Goal: Find specific page/section

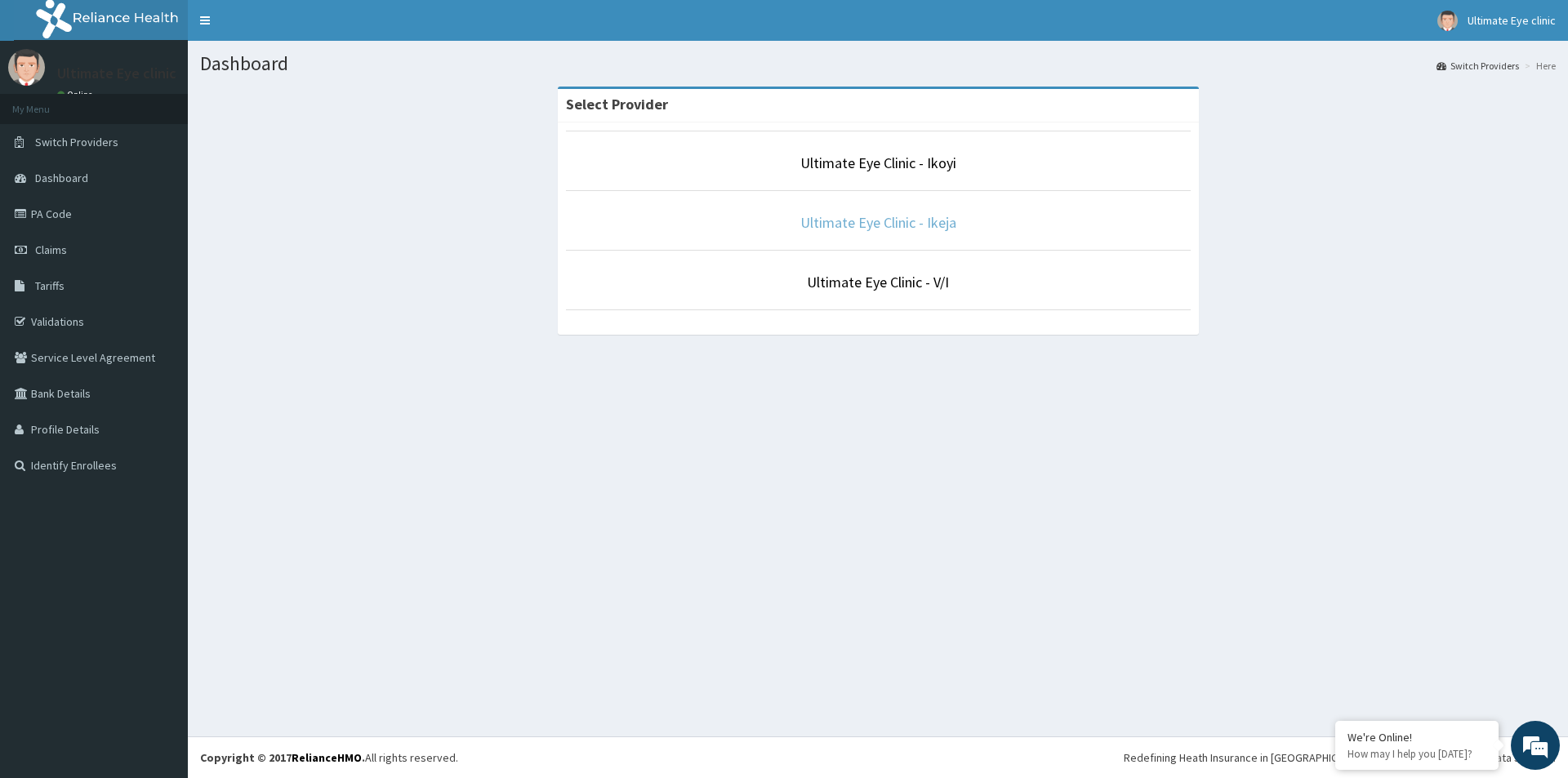
click at [892, 228] on link "Ultimate Eye Clinic - Ikeja" at bounding box center [878, 223] width 156 height 19
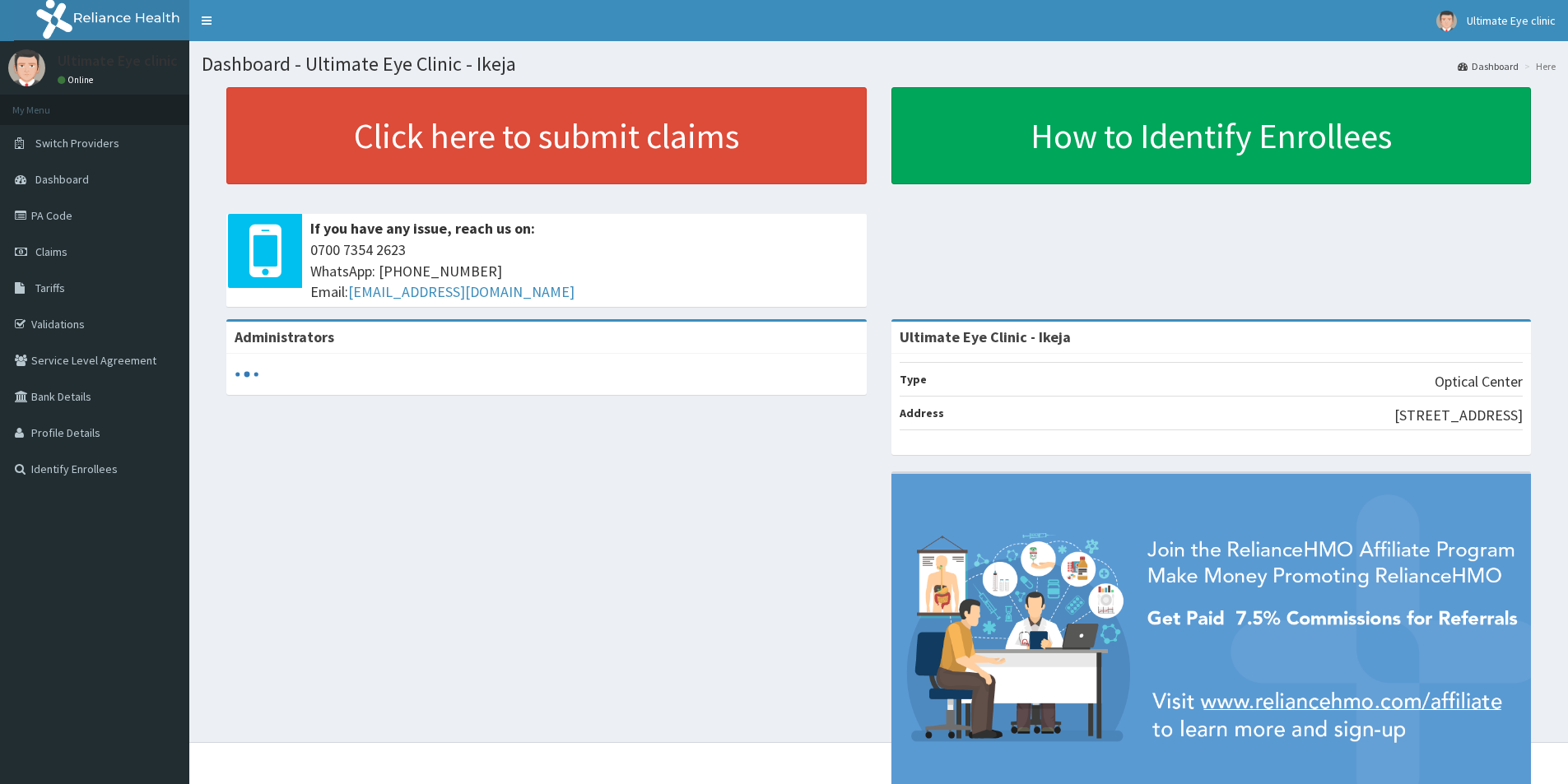
click at [67, 293] on link "Tariffs" at bounding box center [95, 288] width 189 height 36
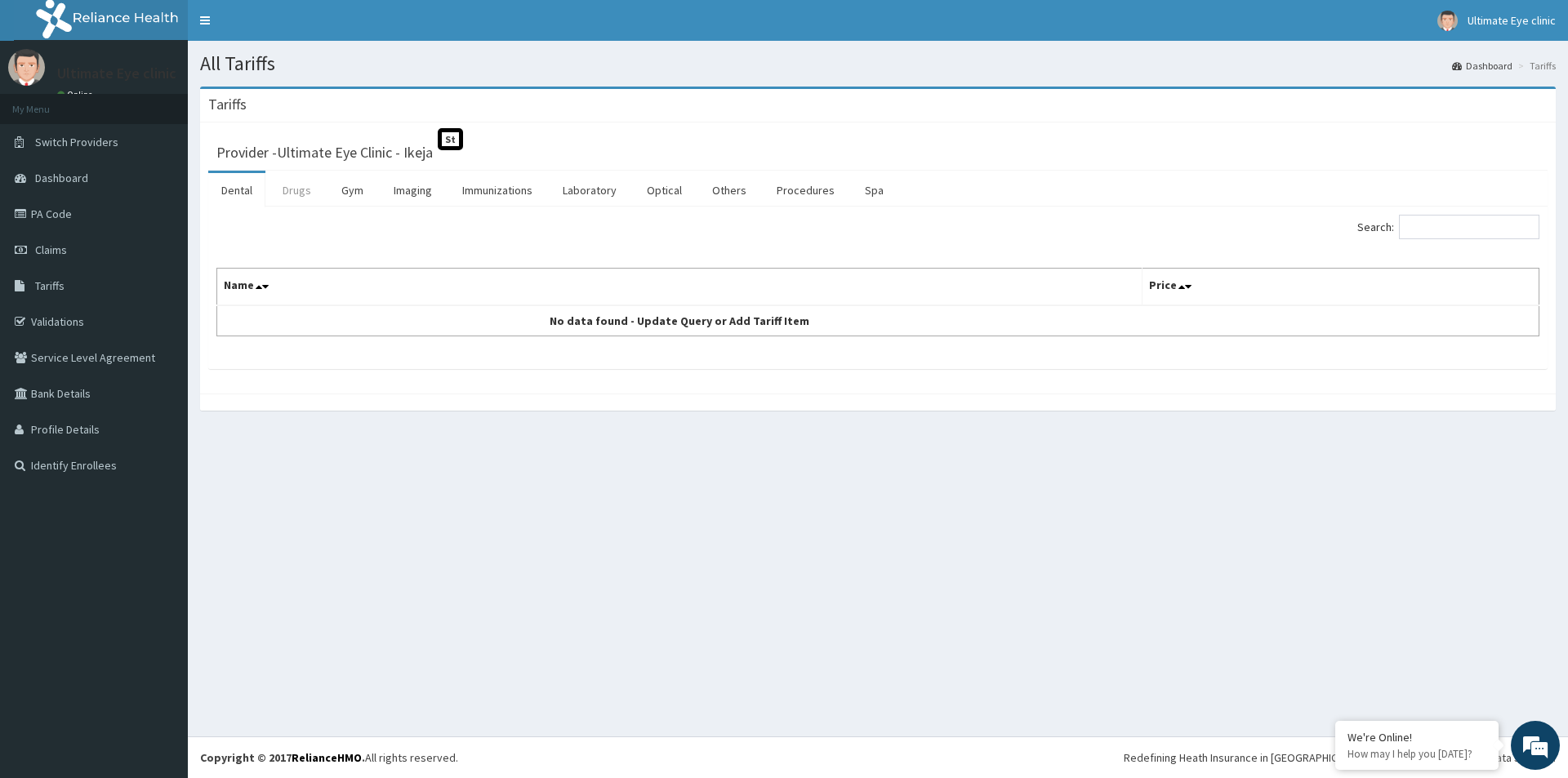
click at [290, 197] on link "Drugs" at bounding box center [297, 190] width 55 height 34
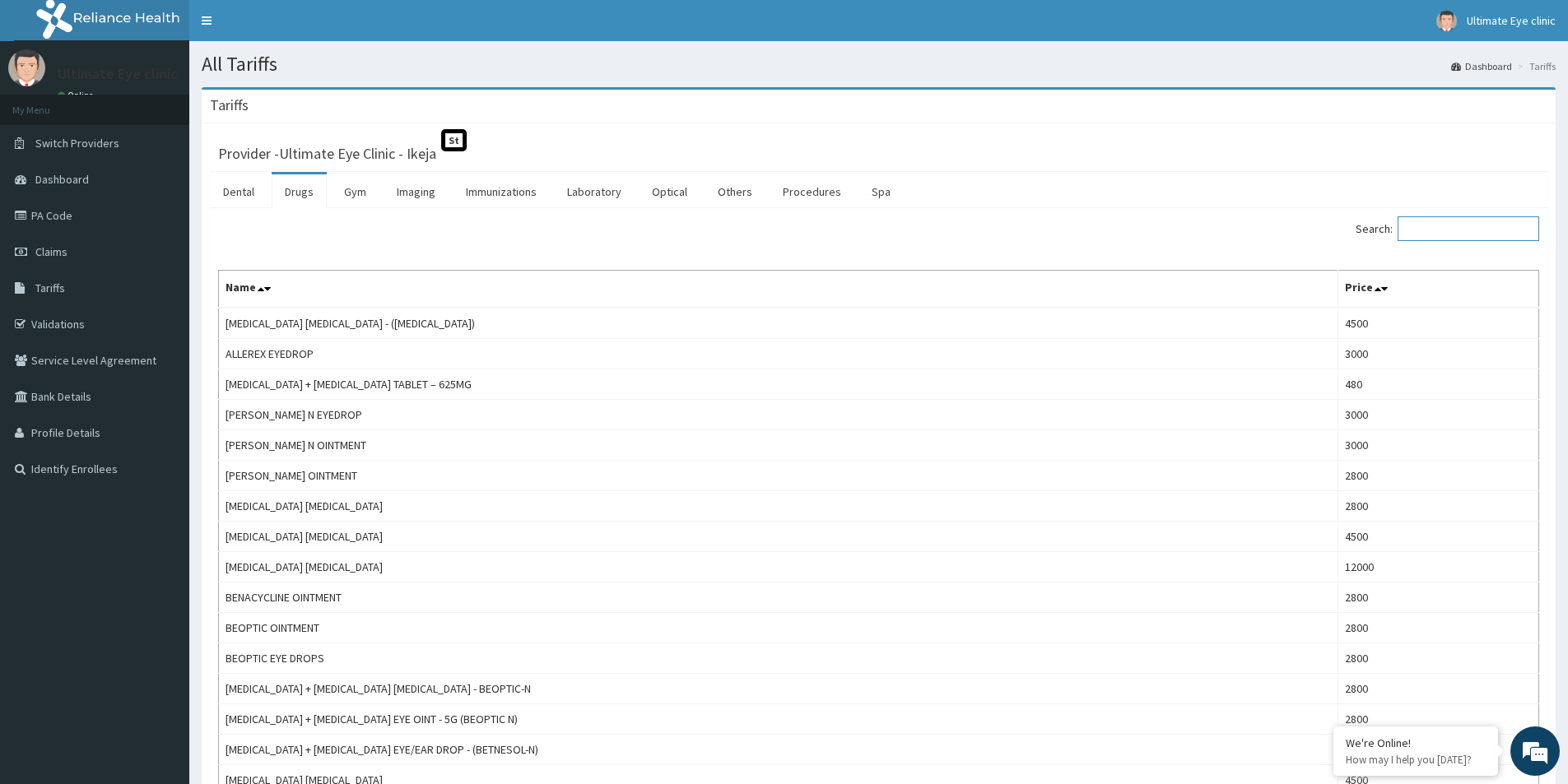
click at [1485, 236] on input "Search:" at bounding box center [1468, 229] width 142 height 25
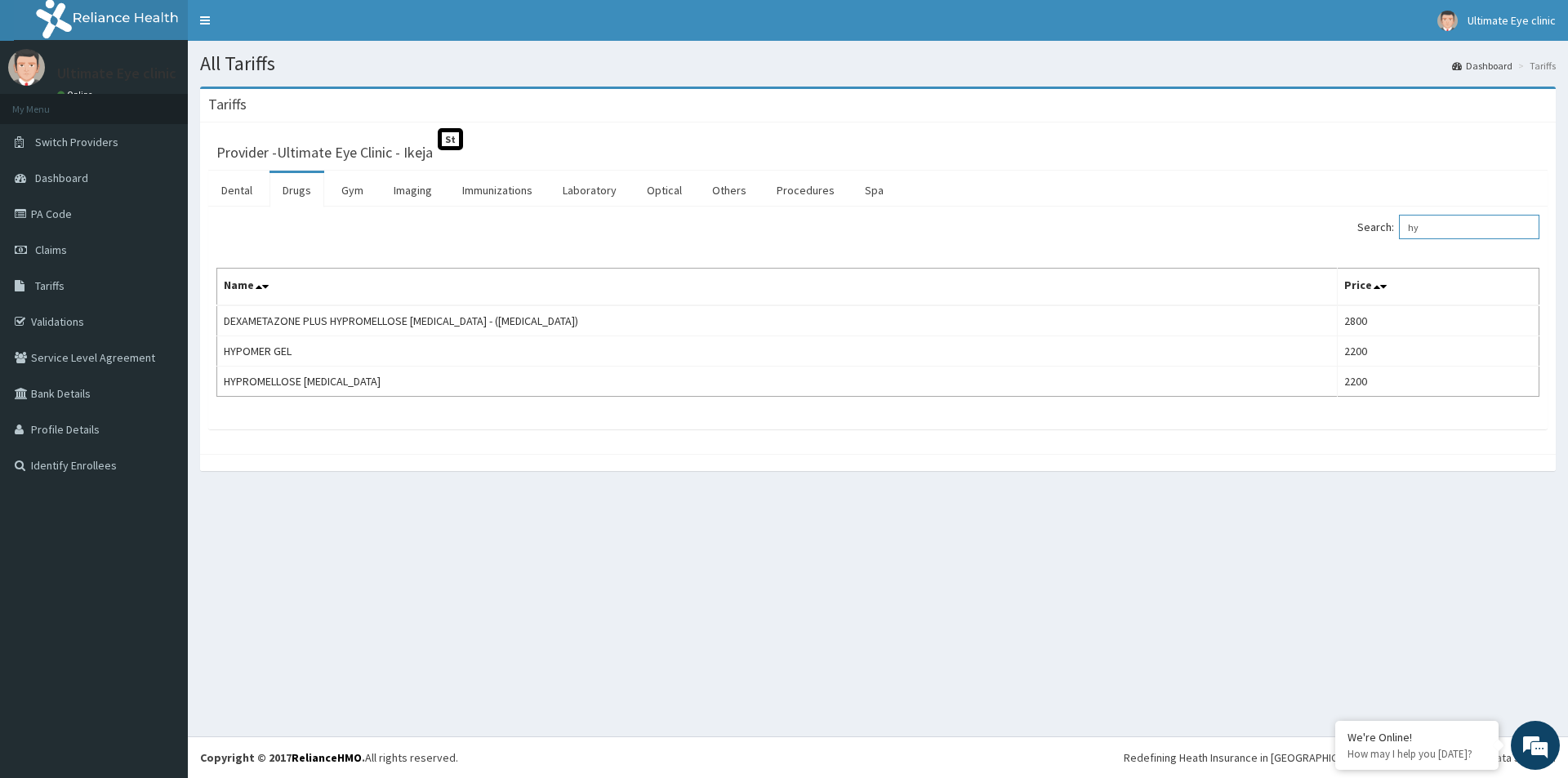
type input "h"
